Goal: Information Seeking & Learning: Learn about a topic

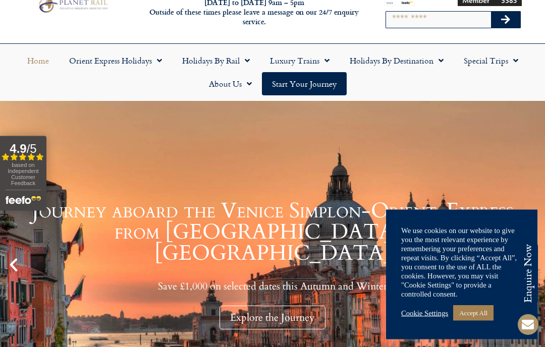
scroll to position [41, 0]
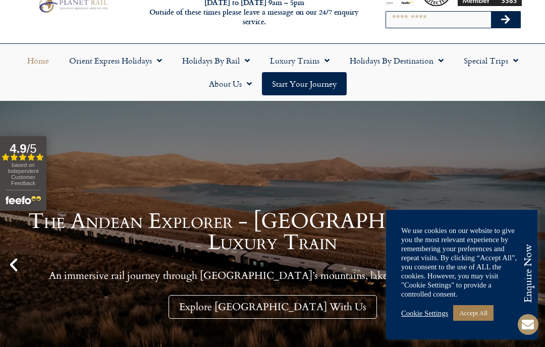
click at [483, 321] on link "Accept All" at bounding box center [473, 313] width 40 height 16
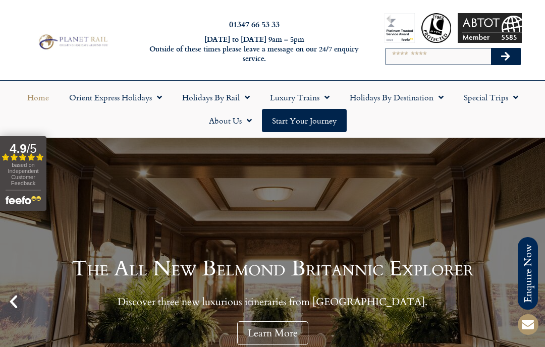
scroll to position [0, 0]
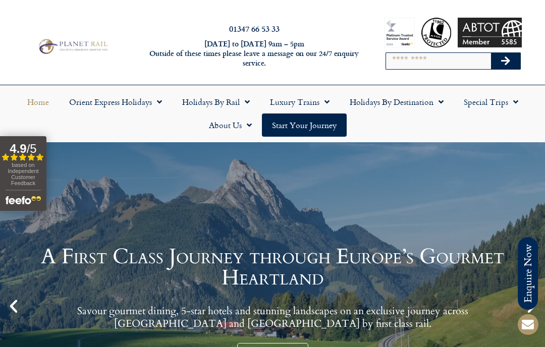
click at [402, 101] on link "Holidays by Destination" at bounding box center [397, 101] width 114 height 23
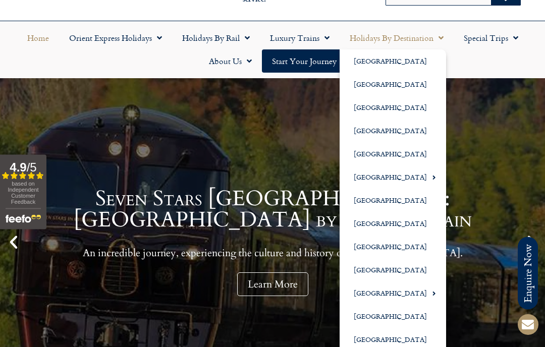
scroll to position [64, 0]
click at [381, 132] on link "[GEOGRAPHIC_DATA]" at bounding box center [393, 130] width 107 height 23
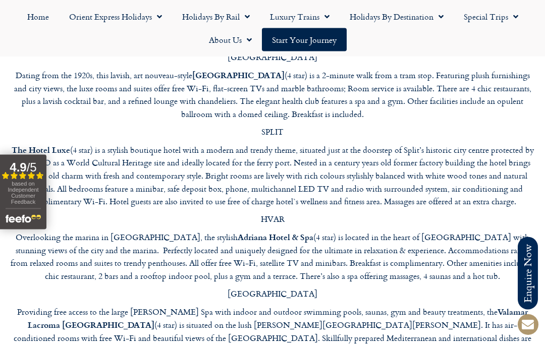
scroll to position [3828, 0]
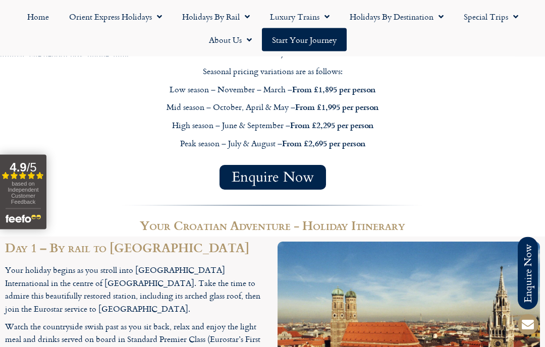
scroll to position [978, 0]
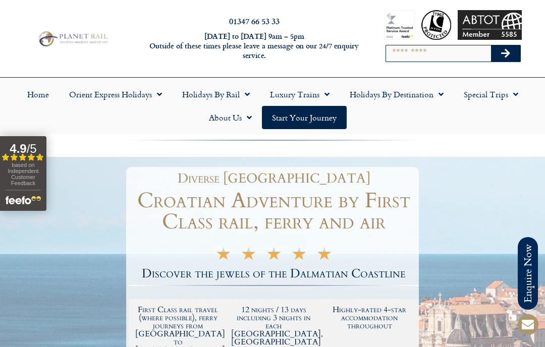
scroll to position [0, 0]
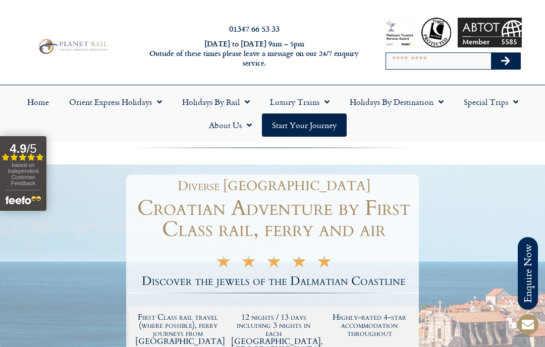
click at [296, 105] on link "Luxury Trains" at bounding box center [300, 101] width 80 height 23
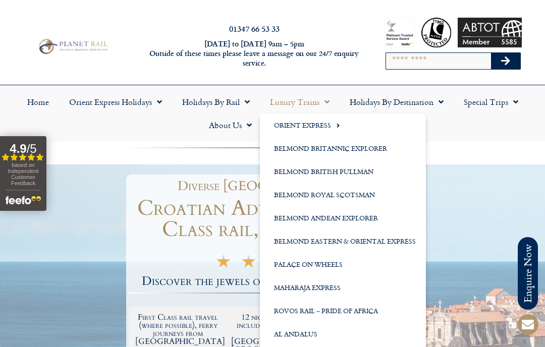
click at [209, 103] on link "Holidays by Rail" at bounding box center [216, 101] width 88 height 23
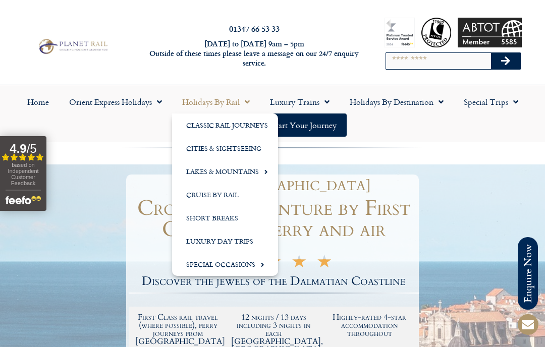
click at [227, 271] on link "Special Occasions" at bounding box center [225, 264] width 106 height 23
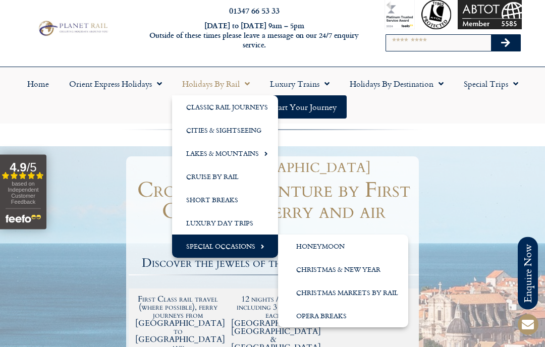
scroll to position [21, 0]
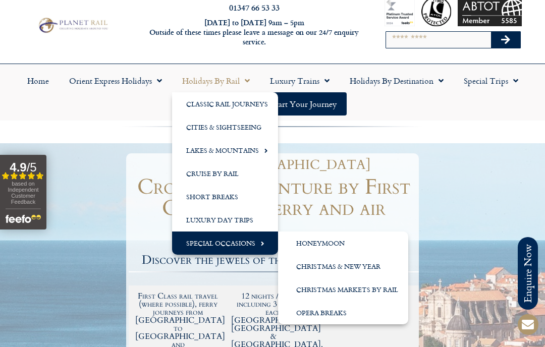
click at [317, 241] on link "Honeymoon" at bounding box center [343, 243] width 130 height 23
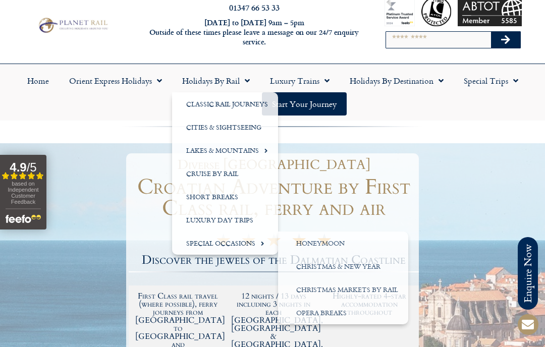
scroll to position [45, 0]
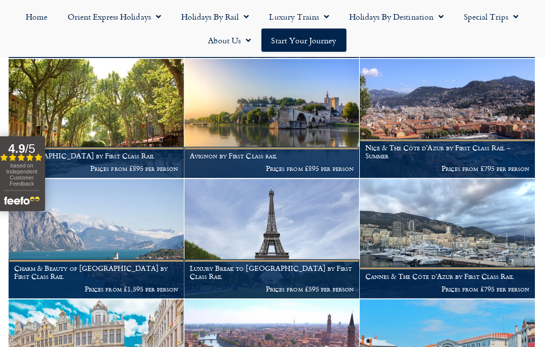
scroll to position [953, 0]
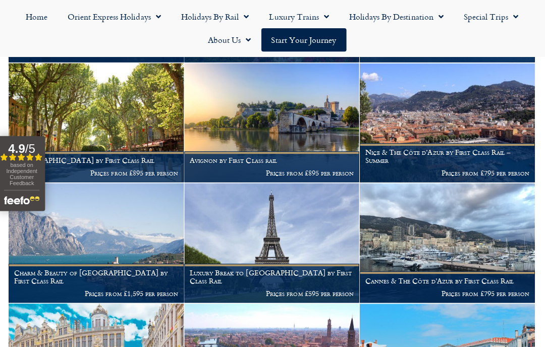
click at [488, 22] on link "Special Trips" at bounding box center [491, 16] width 75 height 23
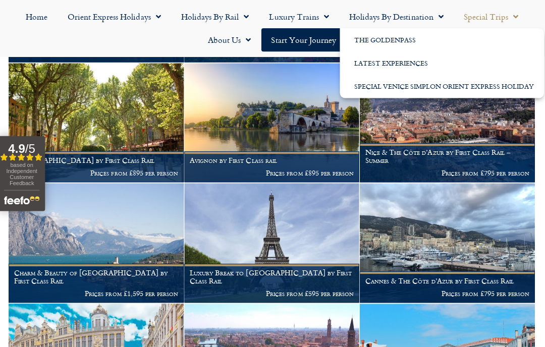
click at [414, 55] on link "Latest Experiences" at bounding box center [441, 63] width 203 height 23
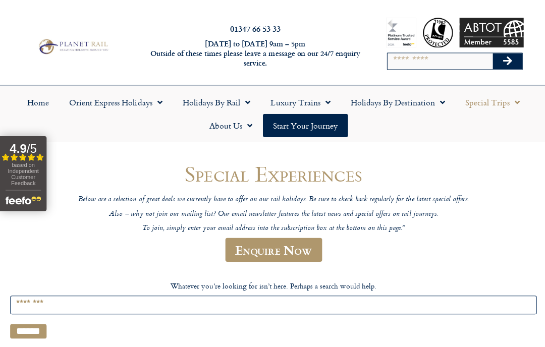
click at [224, 108] on link "Holidays by Rail" at bounding box center [216, 101] width 88 height 23
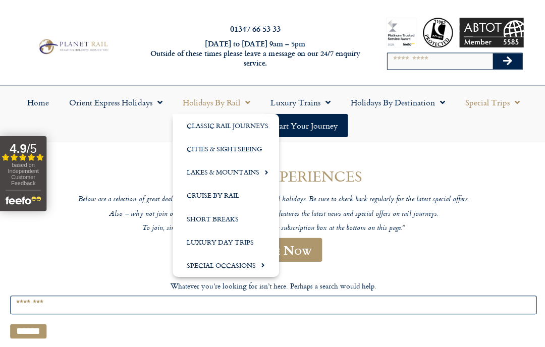
click at [249, 171] on link "Lakes & Mountains" at bounding box center [225, 171] width 106 height 23
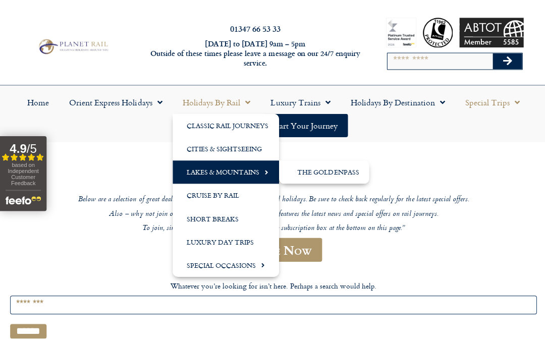
click at [337, 173] on link "The GoldenPass" at bounding box center [323, 171] width 90 height 23
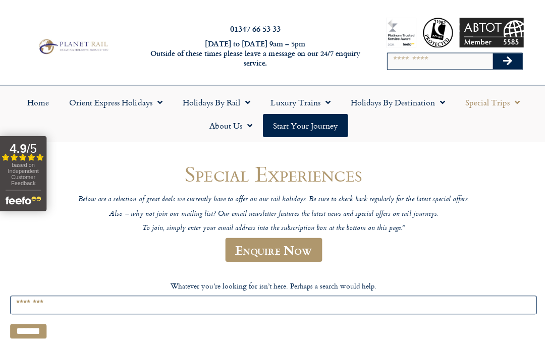
click at [317, 100] on link "Luxury Trains" at bounding box center [300, 101] width 80 height 23
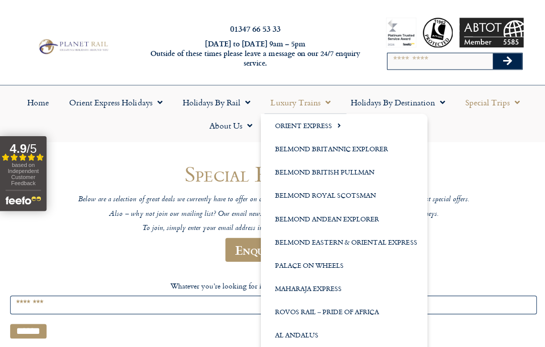
click at [338, 196] on link "Belmond Royal Scotsman" at bounding box center [343, 194] width 166 height 23
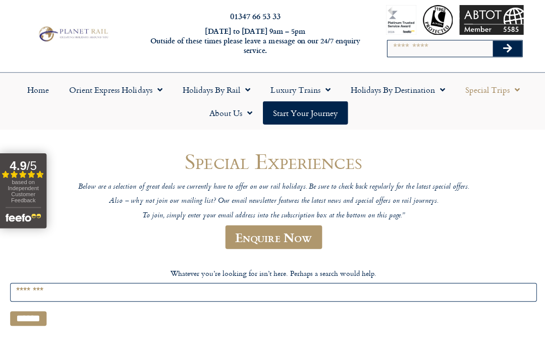
scroll to position [12, 0]
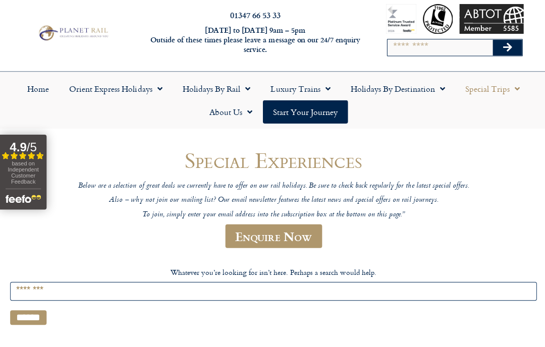
click at [316, 89] on link "Luxury Trains" at bounding box center [300, 89] width 80 height 23
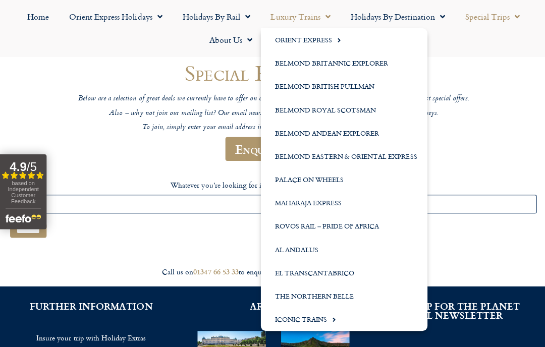
scroll to position [101, 0]
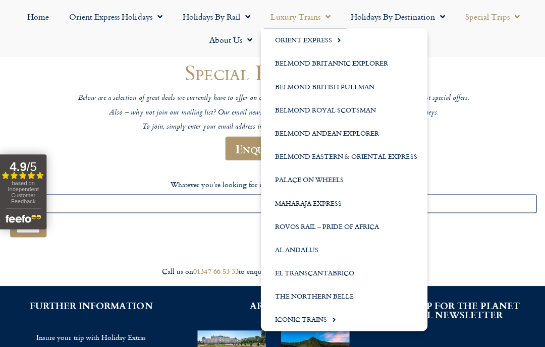
click at [331, 179] on link "Palace on Wheels" at bounding box center [343, 179] width 166 height 23
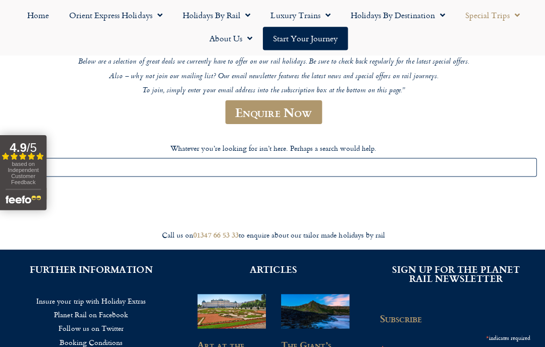
click at [310, 17] on link "Luxury Trains" at bounding box center [300, 16] width 80 height 23
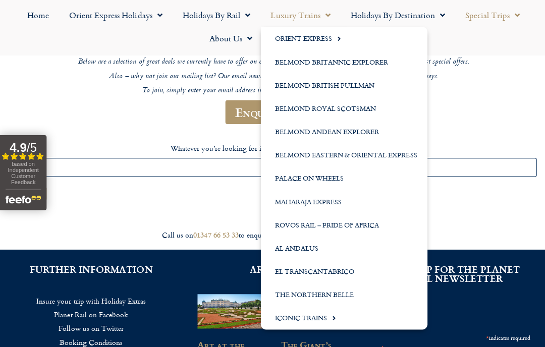
click at [352, 131] on link "Belmond Andean Explorer" at bounding box center [343, 132] width 166 height 23
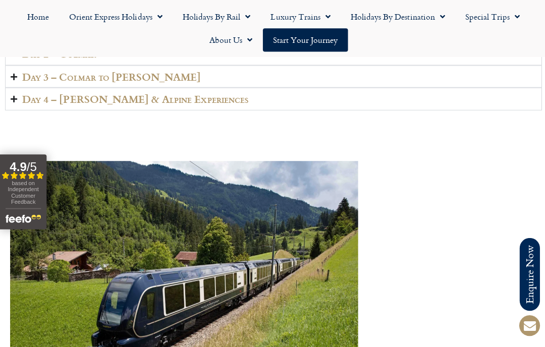
scroll to position [1638, 0]
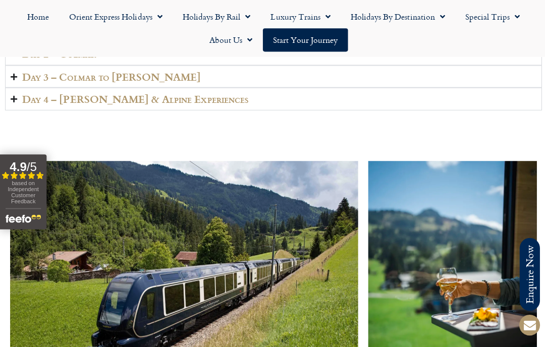
click at [81, 60] on h2 "Day 2 – Colmar" at bounding box center [58, 54] width 73 height 12
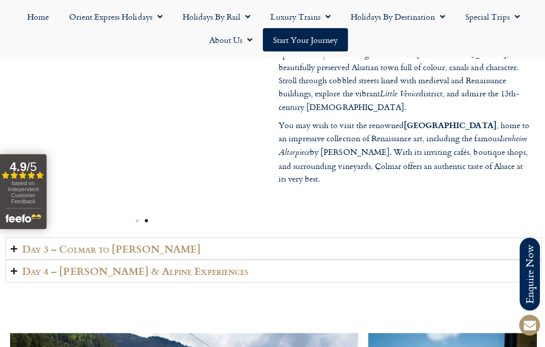
scroll to position [1499, 0]
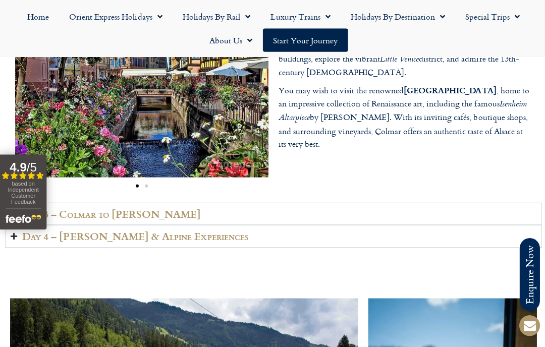
click at [183, 225] on summary "Day 3 – Colmar to [PERSON_NAME]" at bounding box center [272, 213] width 535 height 23
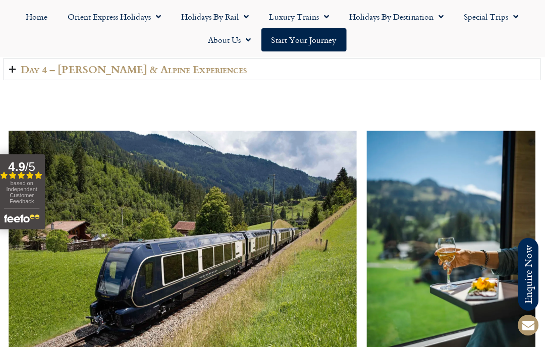
scroll to position [1700, 0]
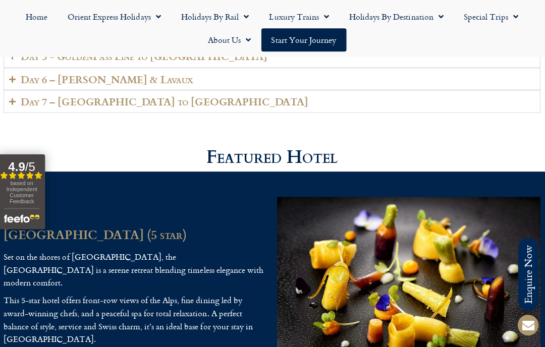
click at [165, 62] on h2 "Day 5 - GoldenPass Line to Vevey" at bounding box center [145, 56] width 246 height 12
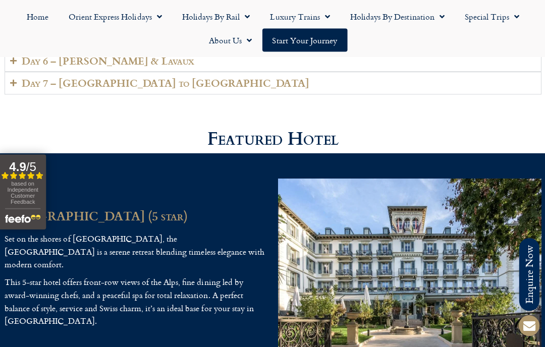
scroll to position [2545, 0]
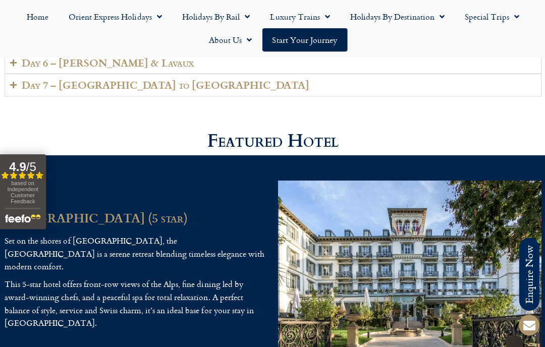
click at [393, 74] on summary "Day 6 – Vevey & Lavaux" at bounding box center [272, 63] width 535 height 23
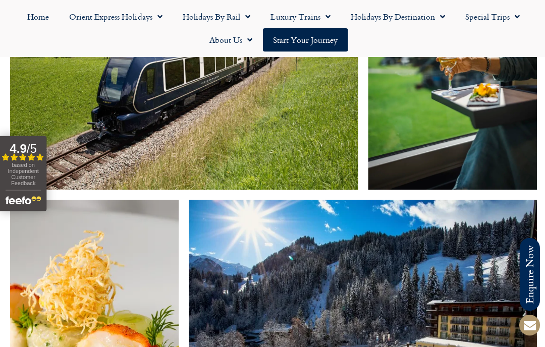
scroll to position [1866, 0]
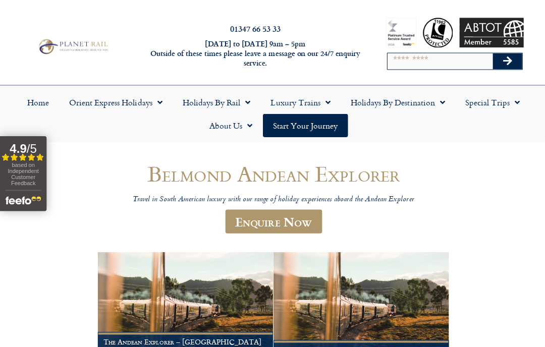
click at [412, 98] on link "Holidays by Destination" at bounding box center [397, 101] width 114 height 23
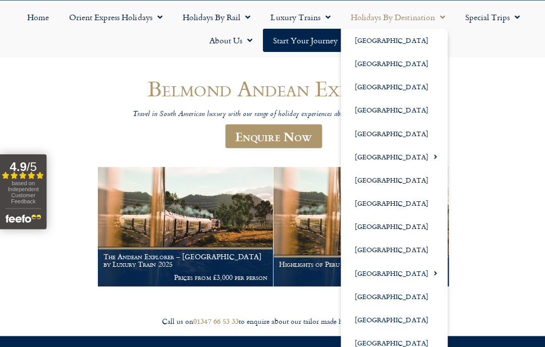
scroll to position [85, 0]
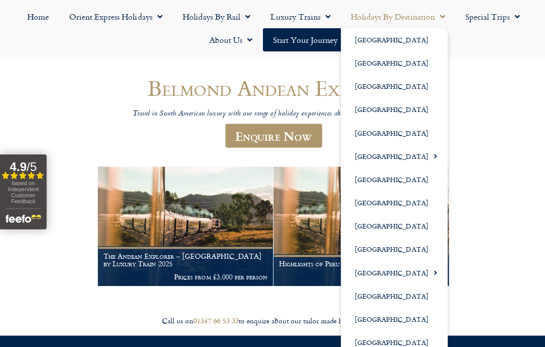
click at [379, 180] on link "[GEOGRAPHIC_DATA]" at bounding box center [393, 179] width 107 height 23
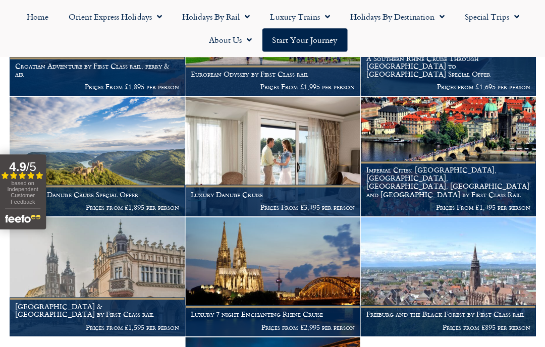
scroll to position [284, 0]
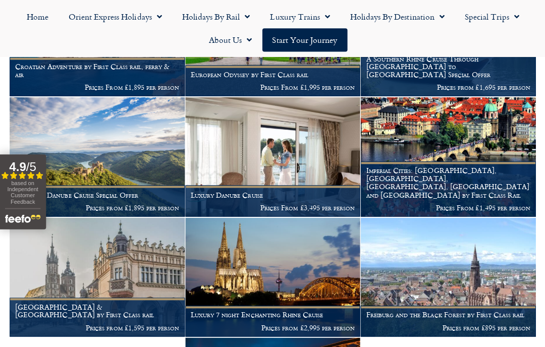
click at [455, 177] on h1 "Imperial Cities: Berlin, Prague, Budapest, Vienna and Nuremberg by First Class …" at bounding box center [448, 182] width 164 height 32
